Goal: Information Seeking & Learning: Learn about a topic

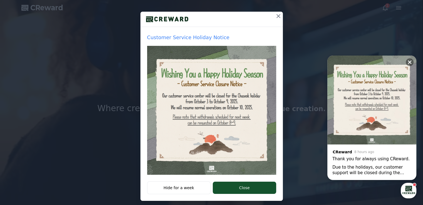
scroll to position [56, 0]
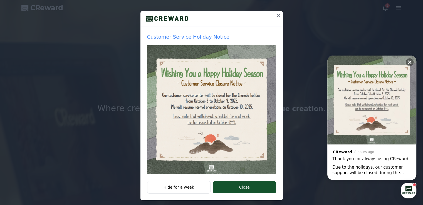
click at [394, 169] on div "Due to the holidays, our customer support will be closed during the following p…" at bounding box center [371, 170] width 79 height 11
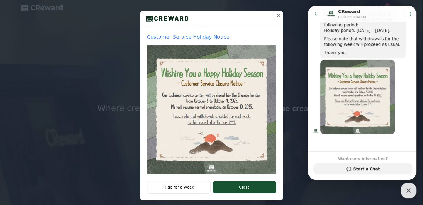
scroll to position [0, 0]
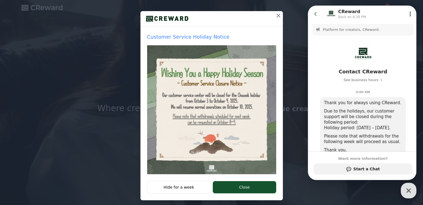
click at [276, 19] on button at bounding box center [278, 15] width 9 height 9
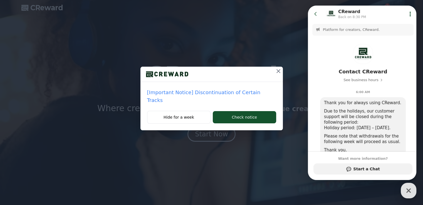
click at [316, 11] on icon at bounding box center [316, 14] width 6 height 6
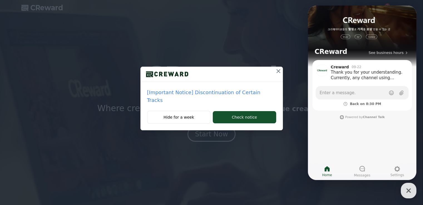
click at [244, 90] on p "[Important Notice] Discontinuation of Certain Tracks" at bounding box center [211, 97] width 129 height 16
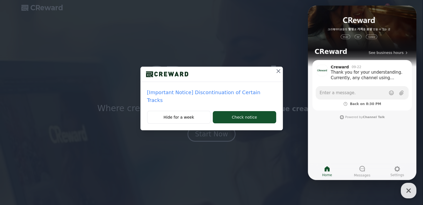
click at [246, 97] on div "[Important Notice] Discontinuation of Certain Tracks" at bounding box center [211, 96] width 142 height 29
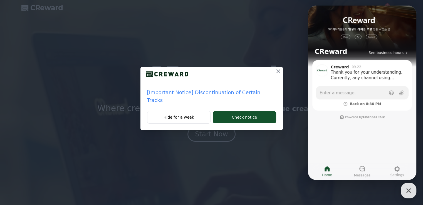
click at [245, 96] on div "[Important Notice] Discontinuation of Certain Tracks" at bounding box center [211, 96] width 142 height 29
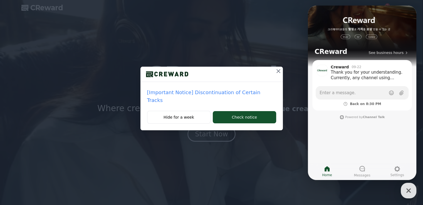
click at [239, 98] on div "[Important Notice] Discontinuation of Certain Tracks" at bounding box center [211, 96] width 142 height 29
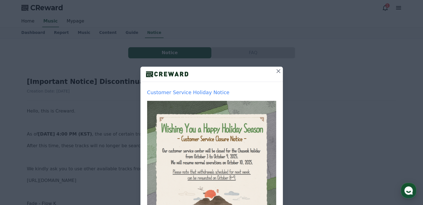
click at [275, 71] on icon at bounding box center [278, 71] width 7 height 7
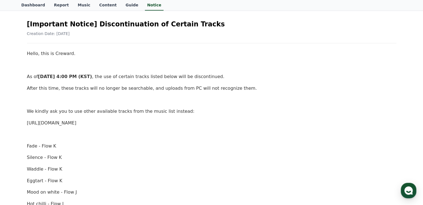
scroll to position [56, 0]
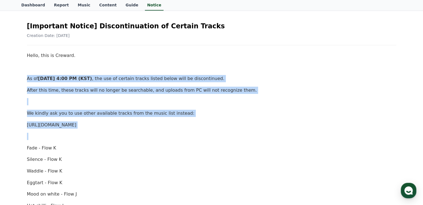
drag, startPoint x: 21, startPoint y: 71, endPoint x: 172, endPoint y: 129, distance: 160.9
click at [173, 136] on p at bounding box center [211, 136] width 369 height 7
drag, startPoint x: 146, startPoint y: 138, endPoint x: 21, endPoint y: 52, distance: 152.2
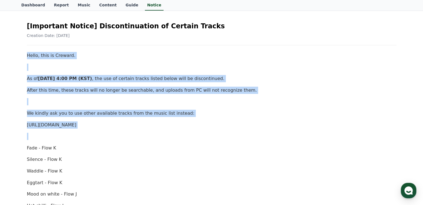
copy div "Hello, this is Creward. As of October 2nd, 4:00 PM (KST) , the use of certain t…"
click at [313, 100] on p at bounding box center [211, 101] width 369 height 7
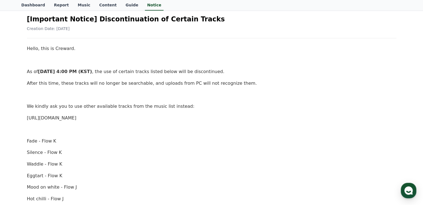
scroll to position [0, 0]
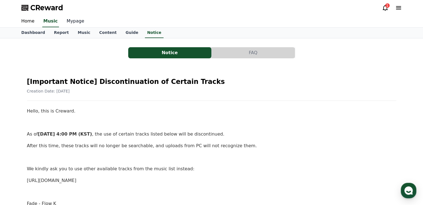
click at [73, 23] on link "Mypage" at bounding box center [75, 22] width 26 height 12
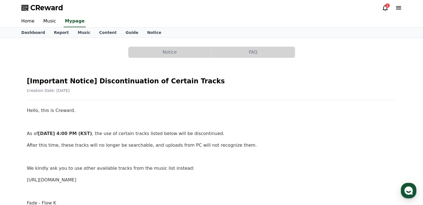
select select "**********"
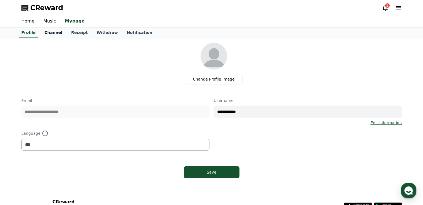
click at [57, 33] on link "Channel" at bounding box center [53, 33] width 27 height 11
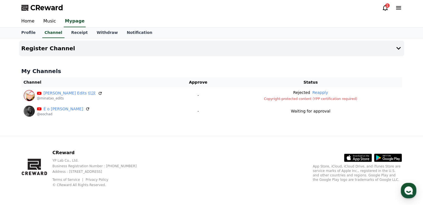
click at [385, 10] on div "CReward 1" at bounding box center [211, 8] width 389 height 16
click at [385, 9] on icon at bounding box center [385, 7] width 7 height 7
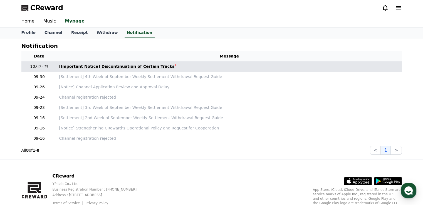
click at [136, 66] on div "[Important Notice] Discontinuation of Certain Tracks" at bounding box center [116, 67] width 115 height 6
